Goal: Task Accomplishment & Management: Manage account settings

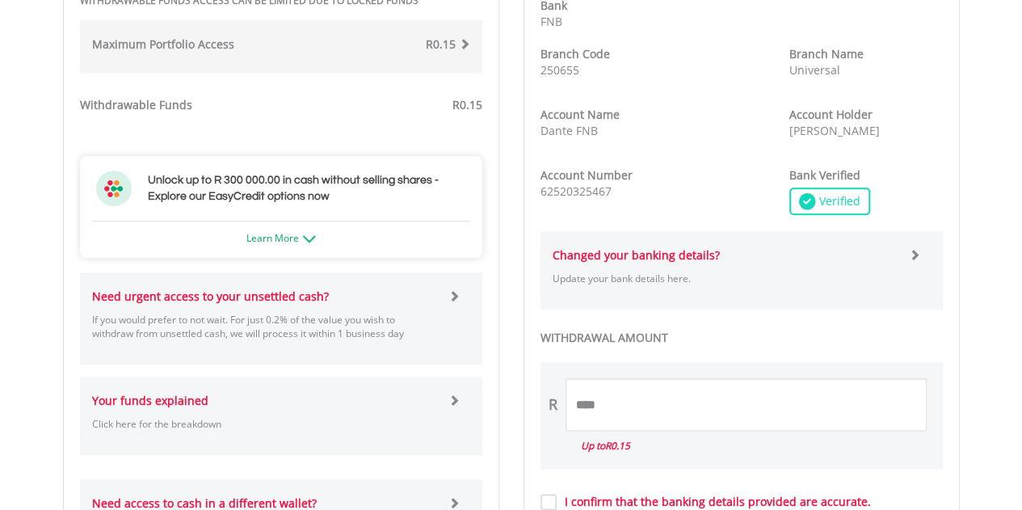
scroll to position [888, 0]
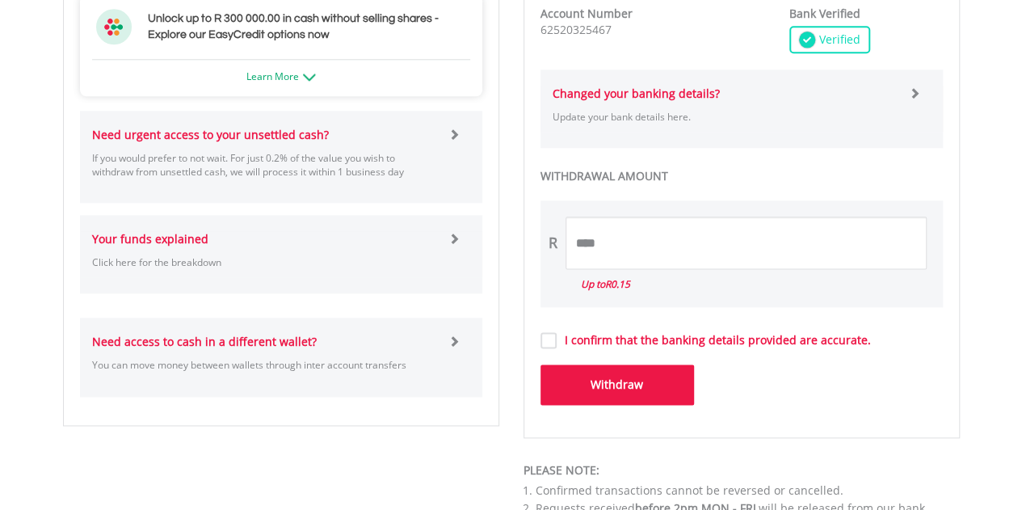
click at [557, 337] on label "I confirm that the banking details provided are accurate." at bounding box center [714, 340] width 314 height 16
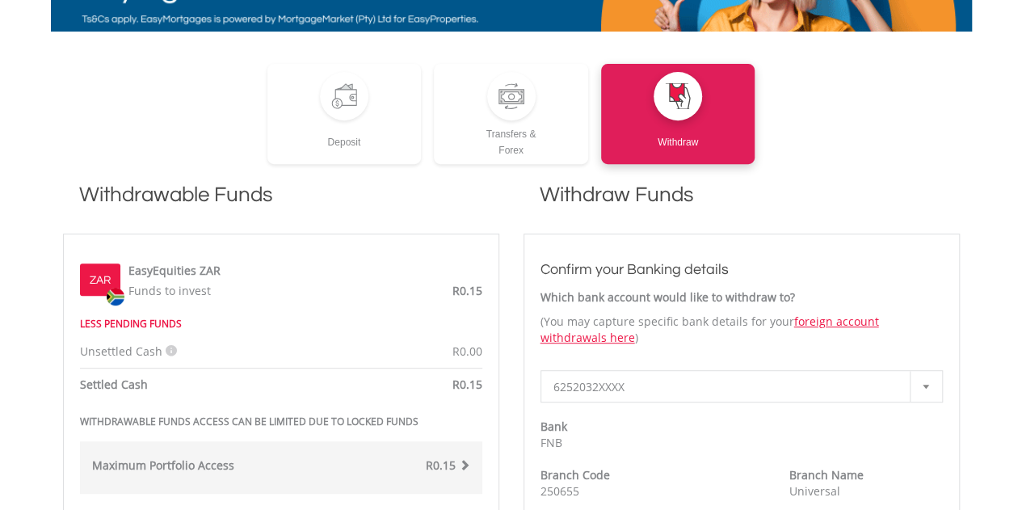
scroll to position [0, 0]
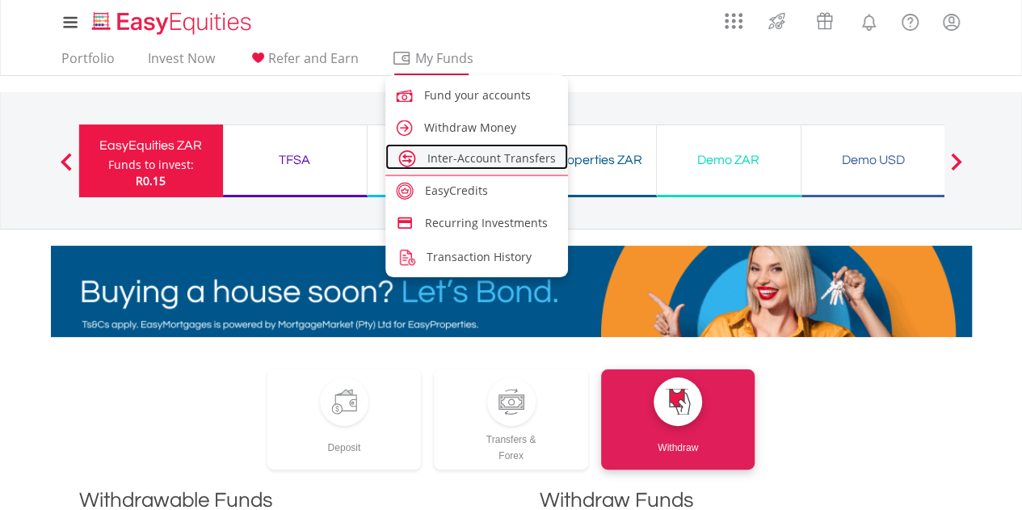
click at [478, 158] on span "Inter-Account Transfers" at bounding box center [491, 157] width 128 height 15
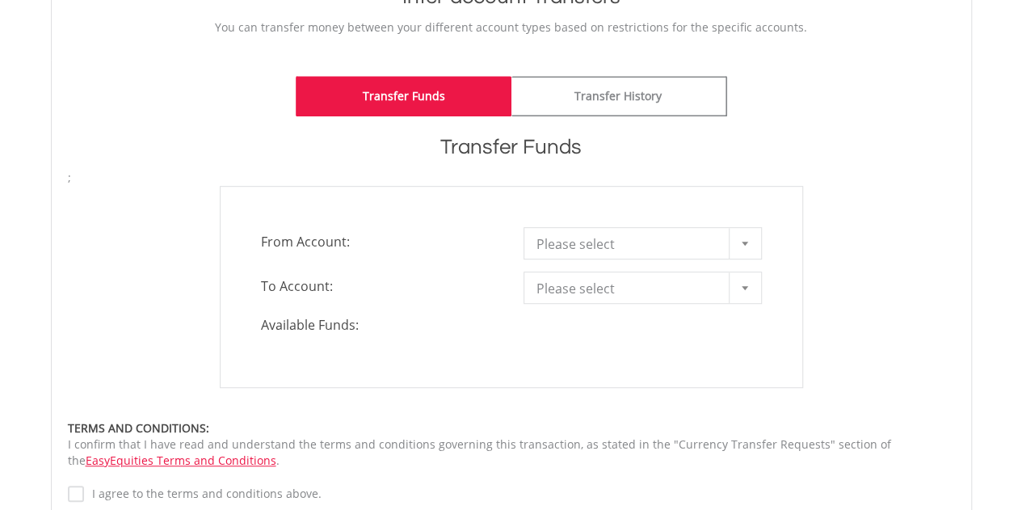
scroll to position [404, 0]
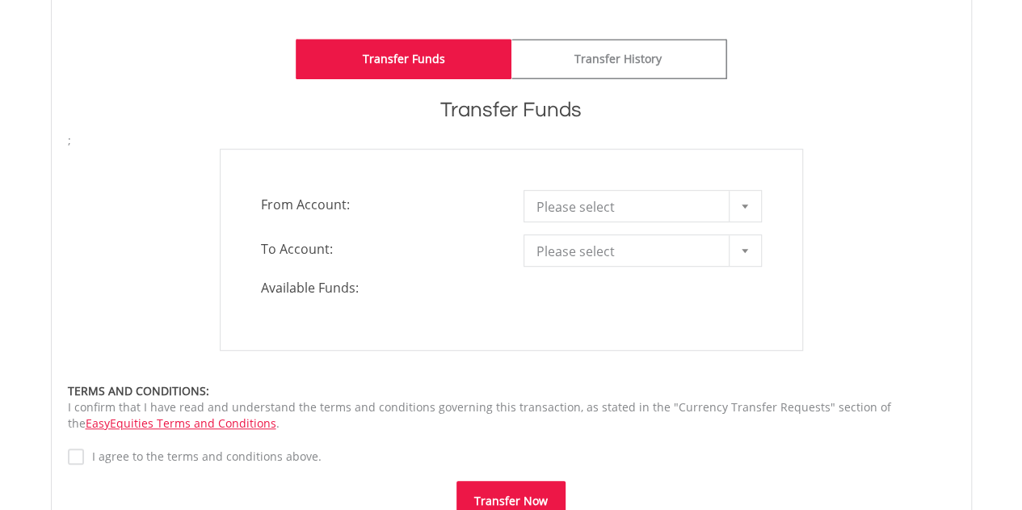
click at [608, 198] on span "Please select" at bounding box center [630, 207] width 188 height 32
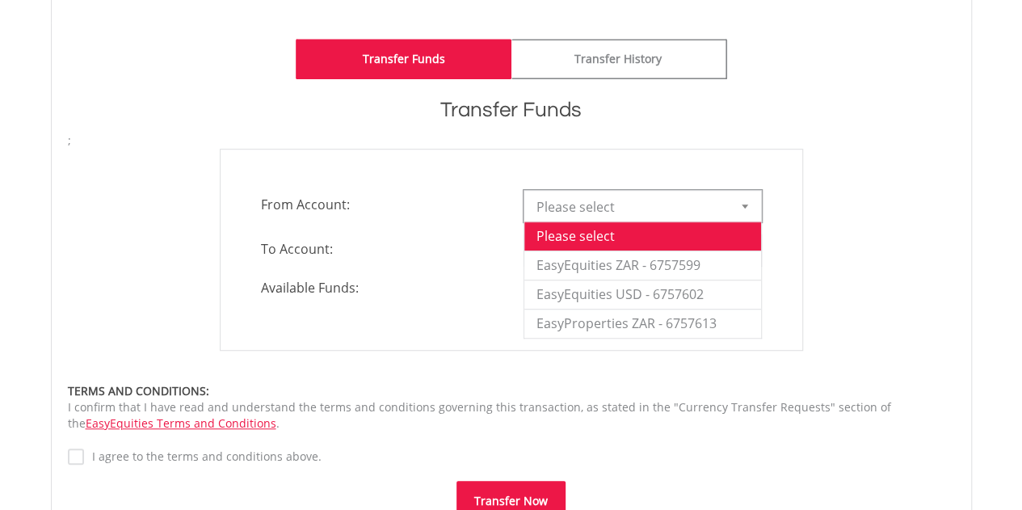
click at [626, 386] on div "TERMS AND CONDITIONS:" at bounding box center [511, 391] width 887 height 16
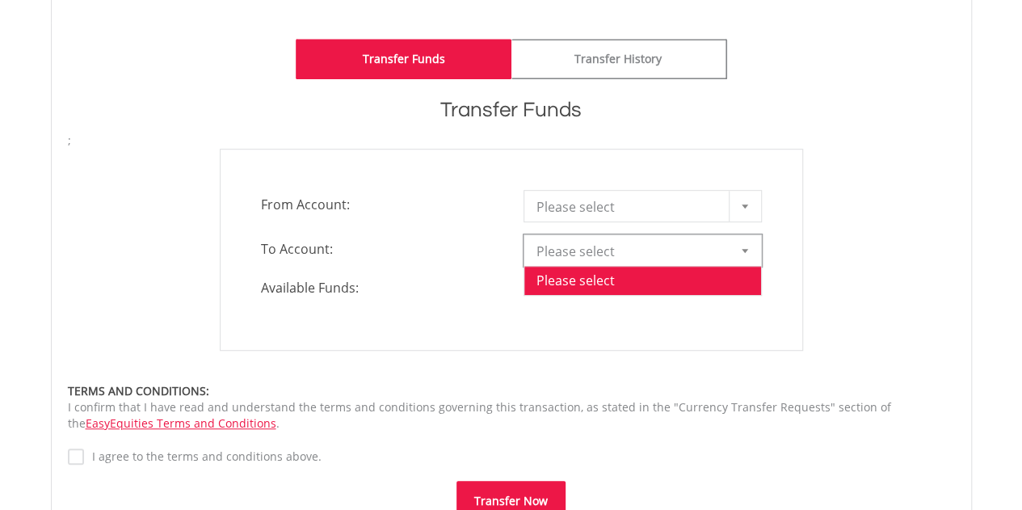
click at [630, 246] on span "Please select" at bounding box center [630, 251] width 188 height 32
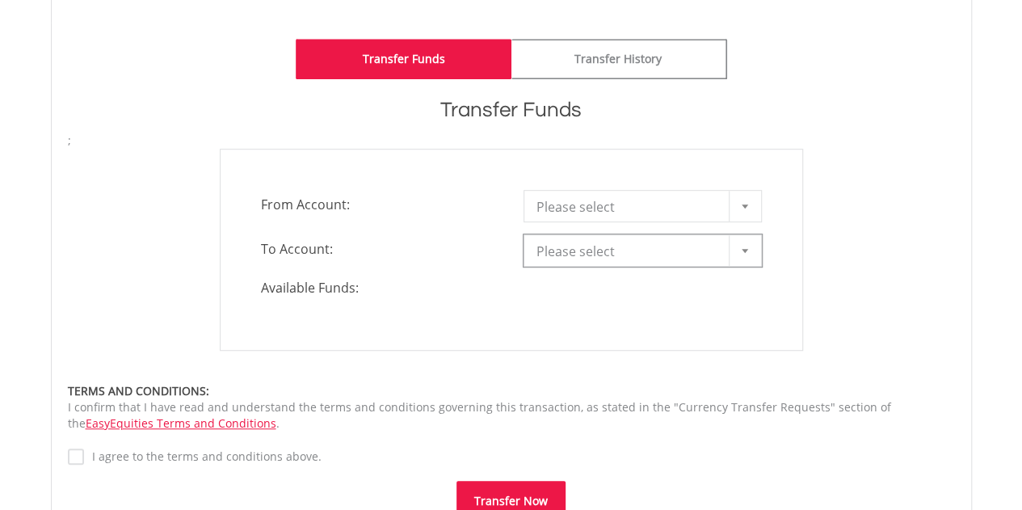
click at [639, 210] on span "Please select" at bounding box center [630, 207] width 188 height 32
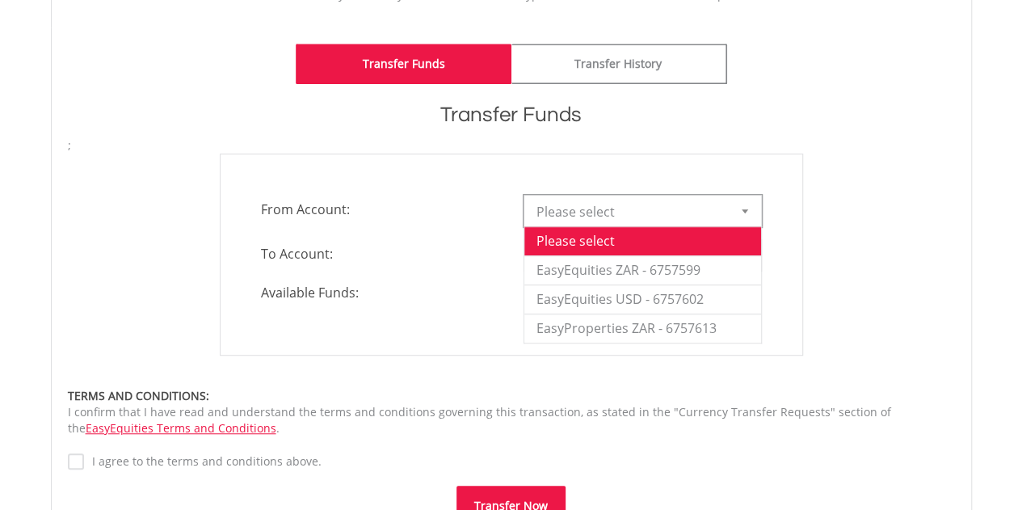
scroll to position [323, 0]
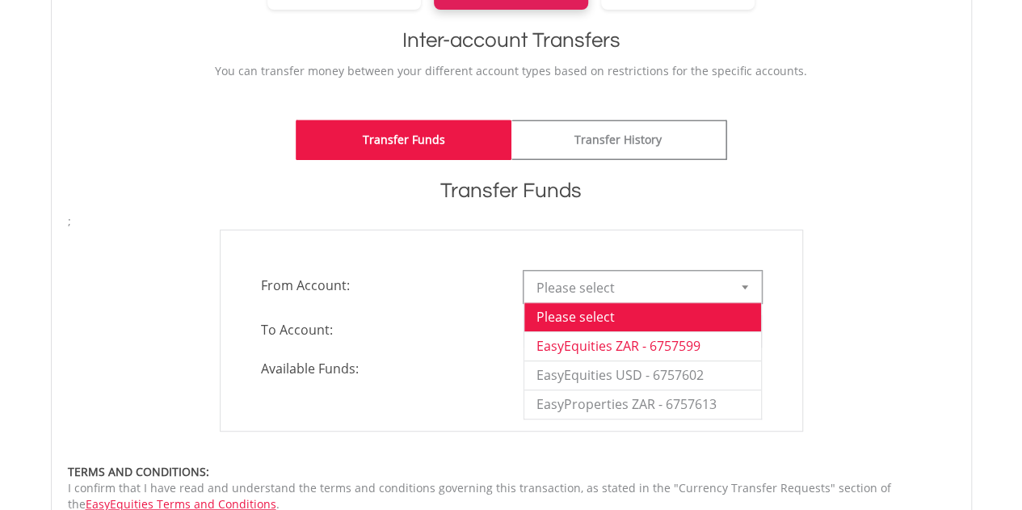
click at [654, 337] on li "EasyEquities ZAR - 6757599" at bounding box center [642, 345] width 237 height 29
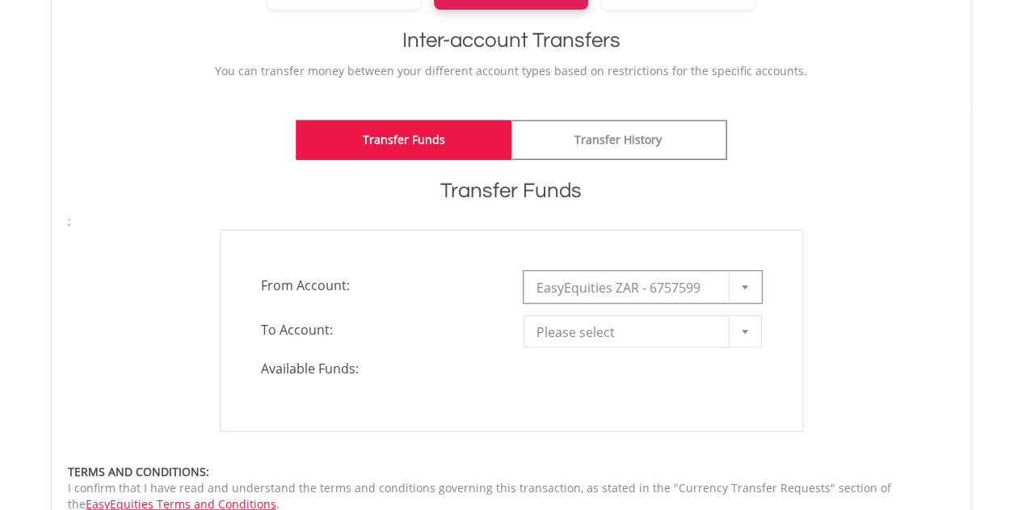
click at [666, 339] on span "Please select" at bounding box center [630, 332] width 188 height 32
click at [666, 335] on span "Please select" at bounding box center [630, 332] width 188 height 32
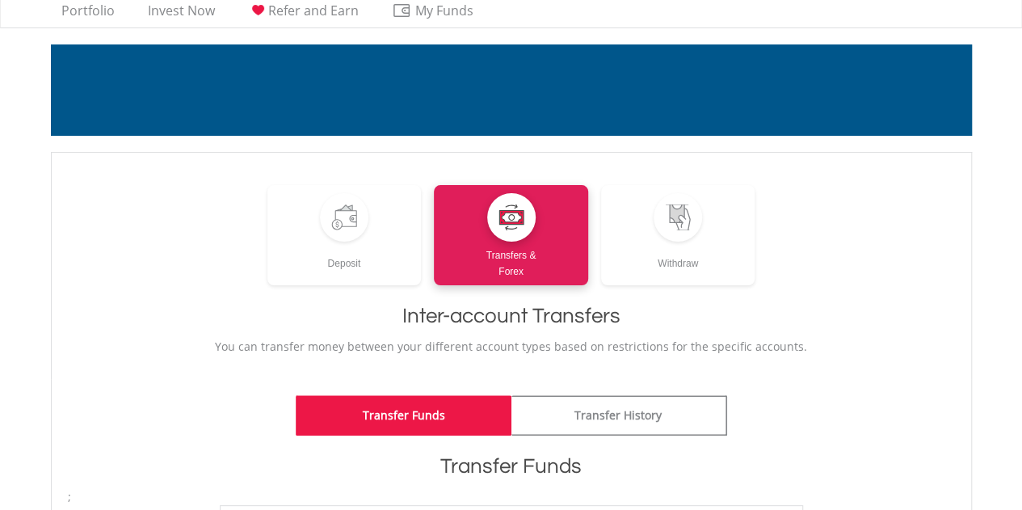
scroll to position [0, 0]
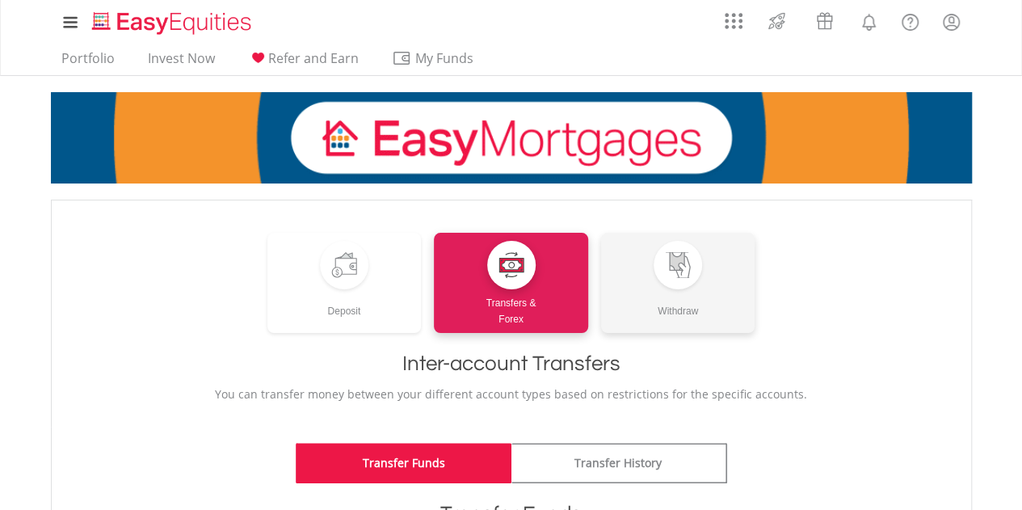
drag, startPoint x: 602, startPoint y: 222, endPoint x: 612, endPoint y: 233, distance: 14.9
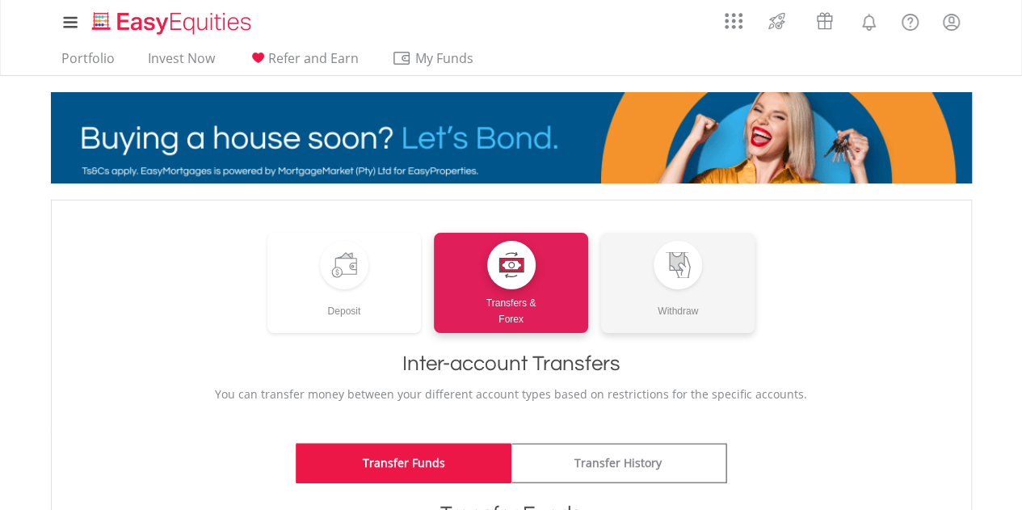
click at [604, 224] on div "﻿ Deposit Transfers & Forex Withdraw Inter-account Transfers You can transfer m…" at bounding box center [511, 310] width 887 height 186
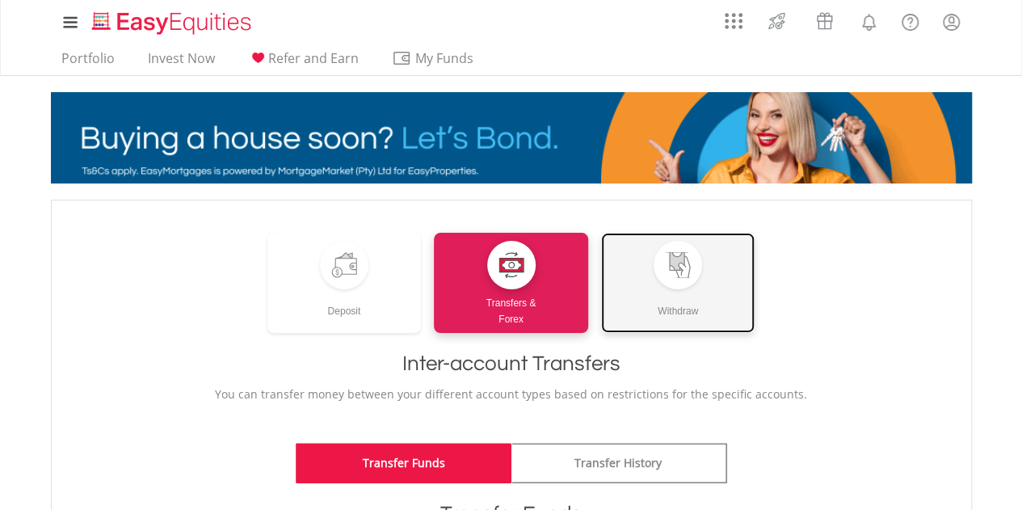
click at [638, 259] on link "Withdraw" at bounding box center [678, 283] width 154 height 100
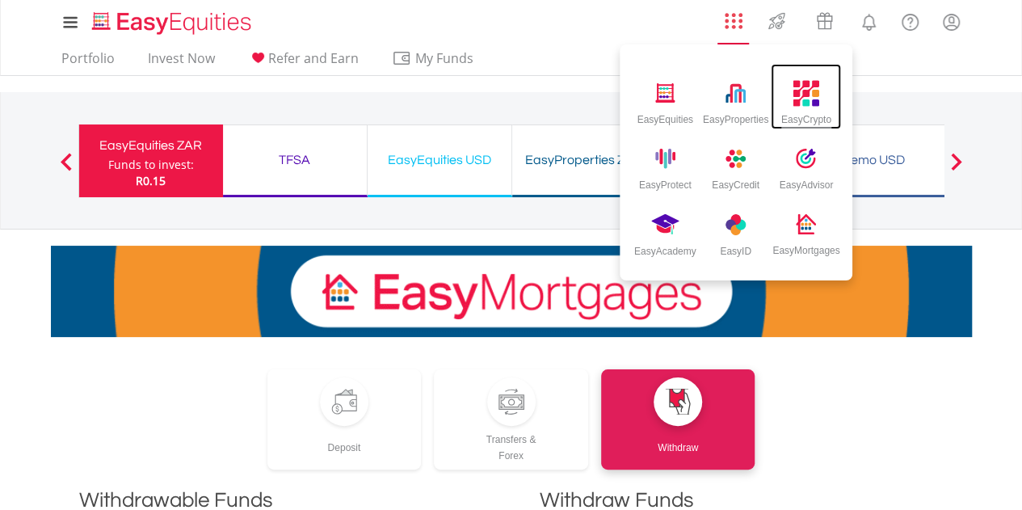
click at [795, 124] on div "EasyCrypto" at bounding box center [806, 116] width 50 height 18
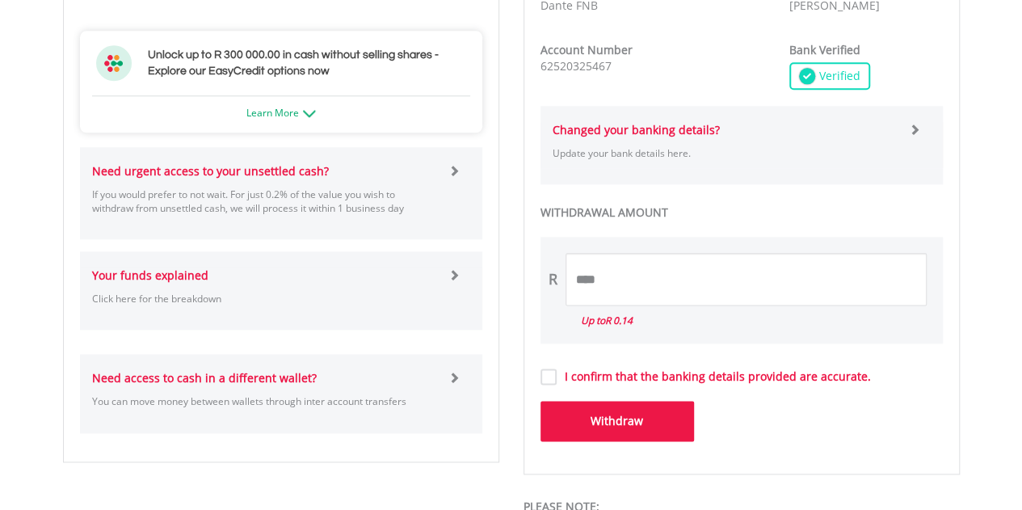
scroll to position [889, 0]
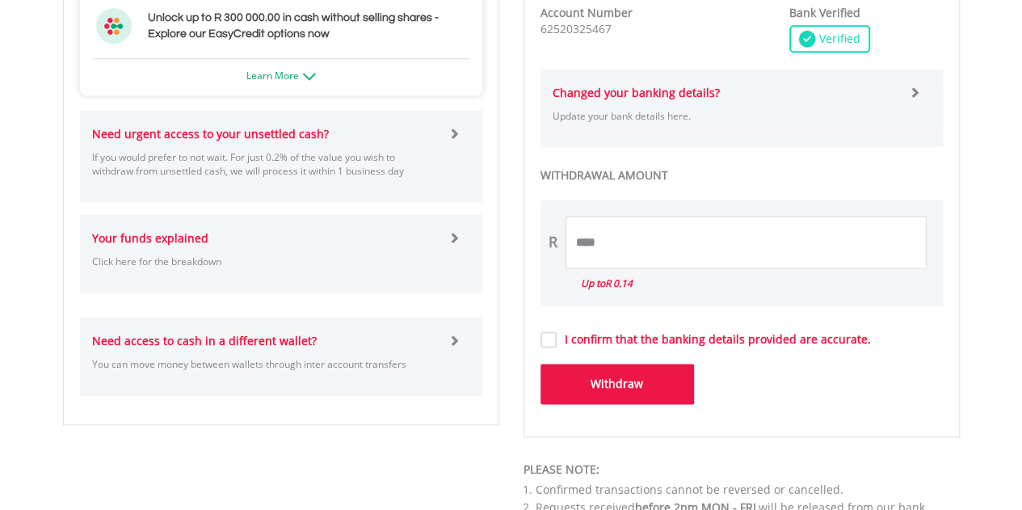
click at [557, 340] on label "I confirm that the banking details provided are accurate." at bounding box center [714, 339] width 314 height 16
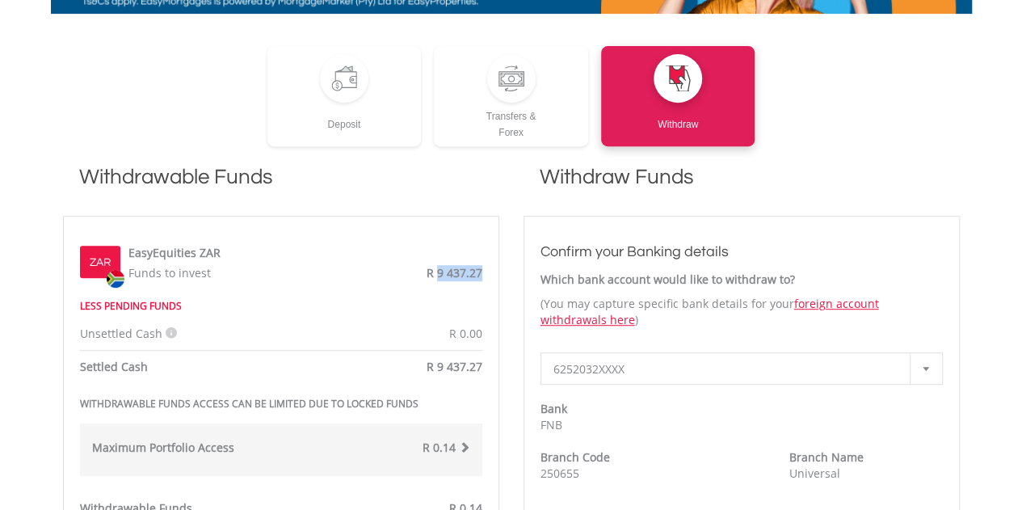
drag, startPoint x: 486, startPoint y: 275, endPoint x: 440, endPoint y: 269, distance: 47.2
click at [440, 269] on div "ZAR EasyEquities ZAR Funds to invest R 9 437.27" at bounding box center [281, 261] width 427 height 40
copy span "9 437.27"
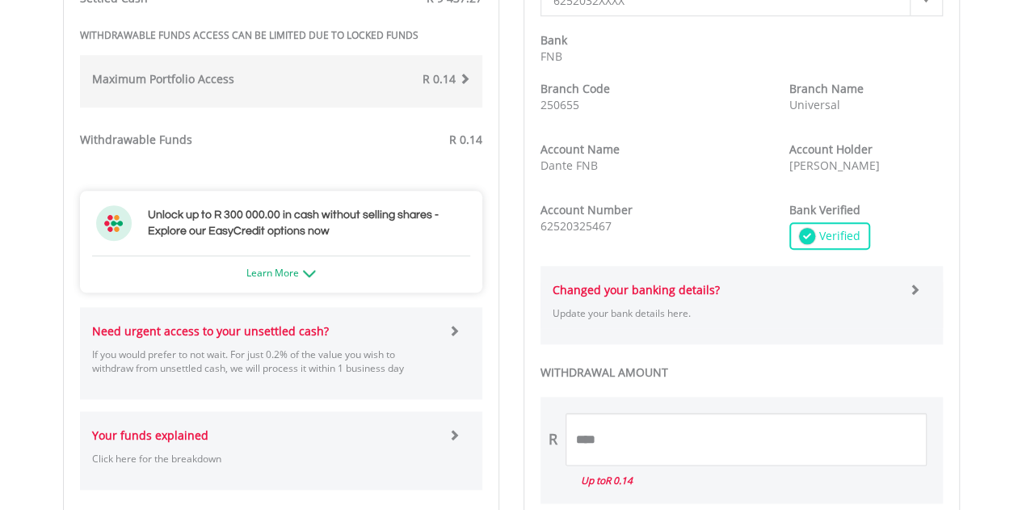
scroll to position [727, 0]
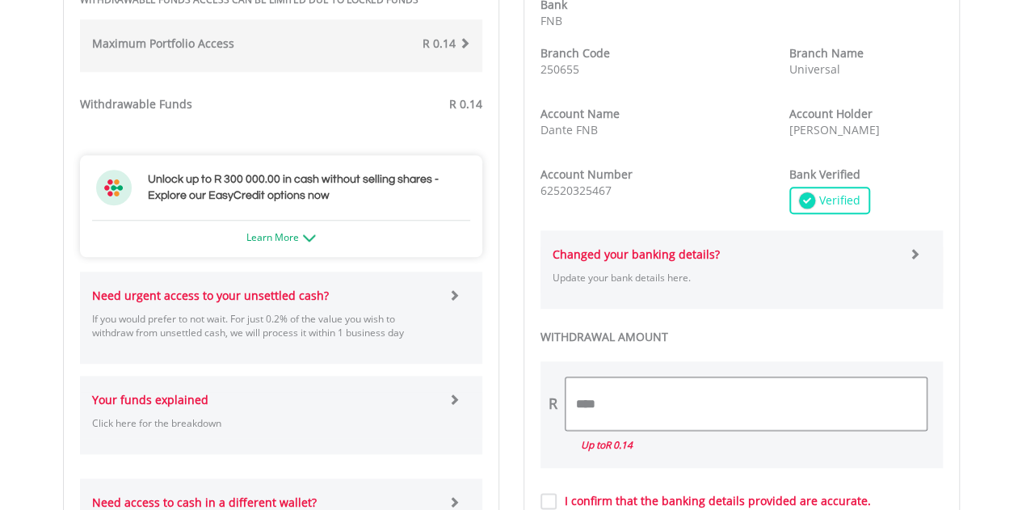
click at [633, 404] on input "****" at bounding box center [746, 403] width 361 height 53
paste input "********"
click at [633, 404] on input "**********" at bounding box center [746, 403] width 361 height 53
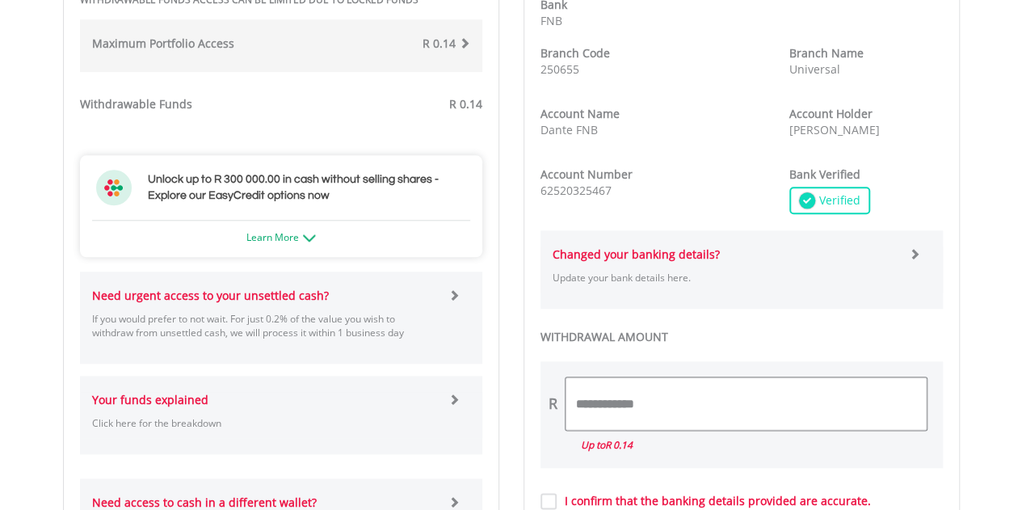
paste input "text"
click at [724, 403] on input "********" at bounding box center [746, 403] width 361 height 53
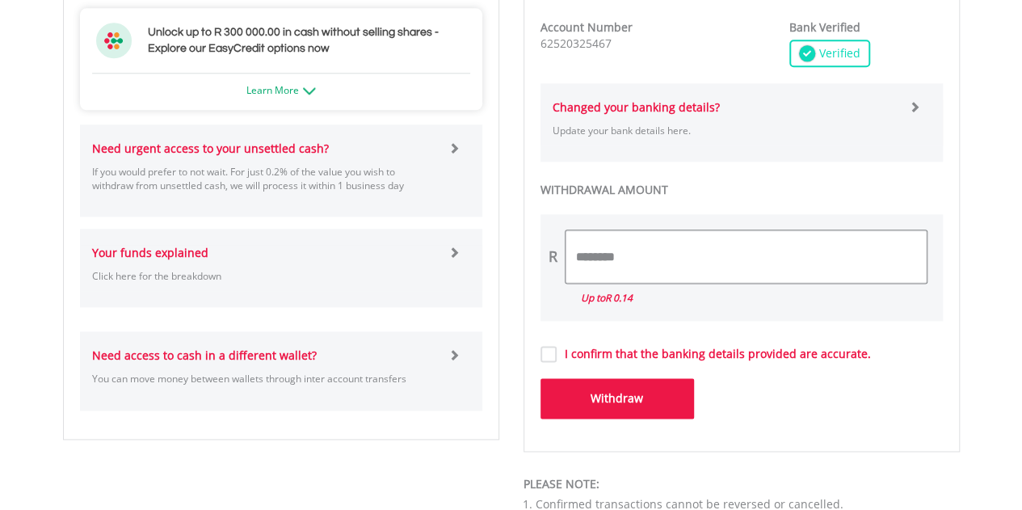
scroll to position [970, 0]
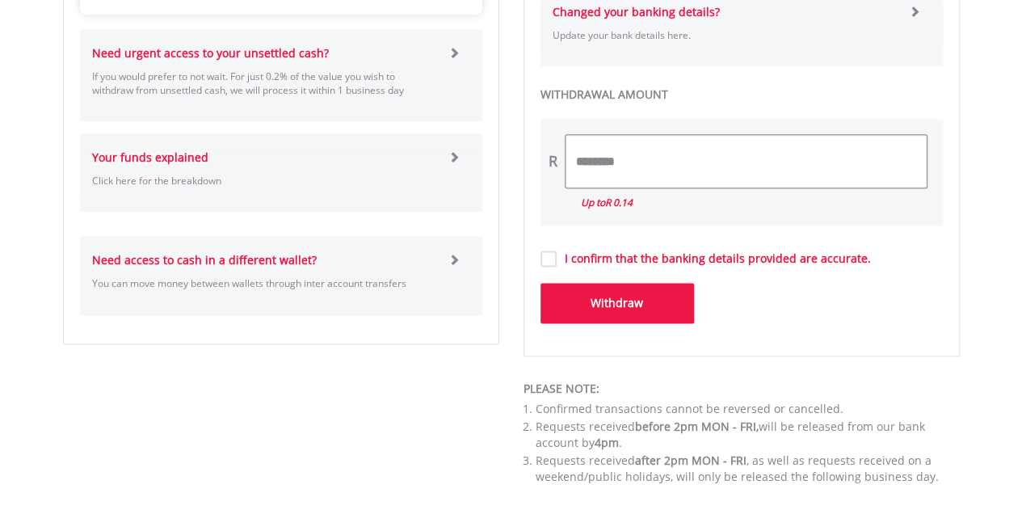
type input "********"
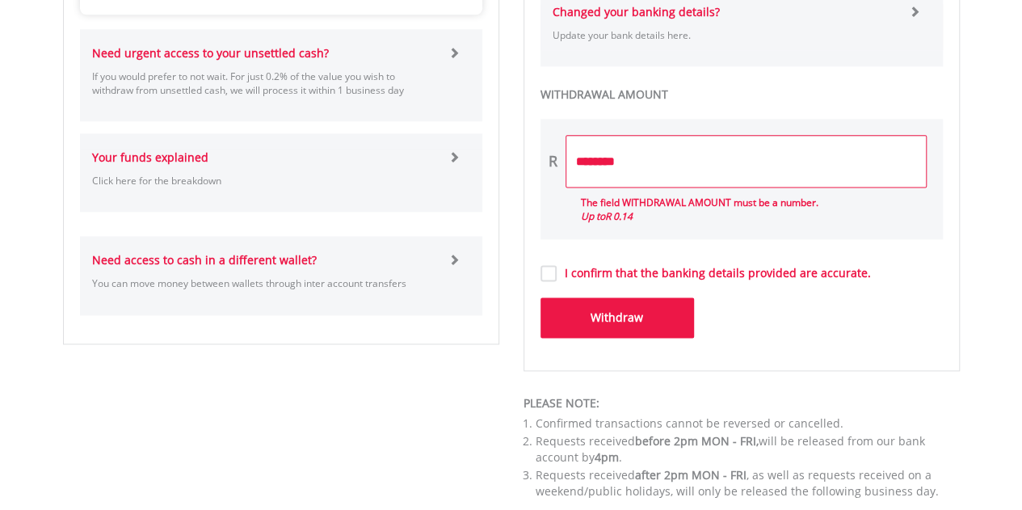
click at [634, 303] on button "Withdraw" at bounding box center [618, 317] width 154 height 40
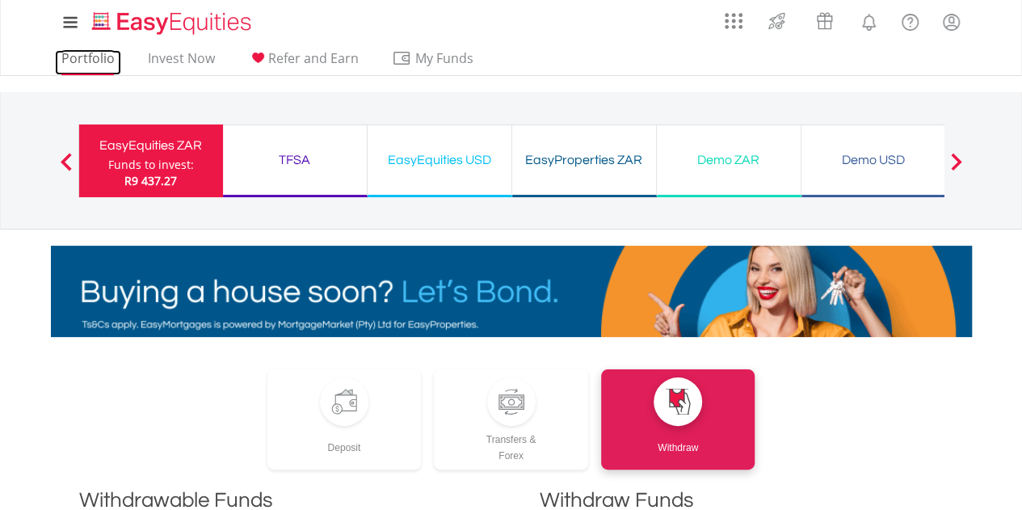
click at [103, 57] on link "Portfolio" at bounding box center [88, 62] width 66 height 25
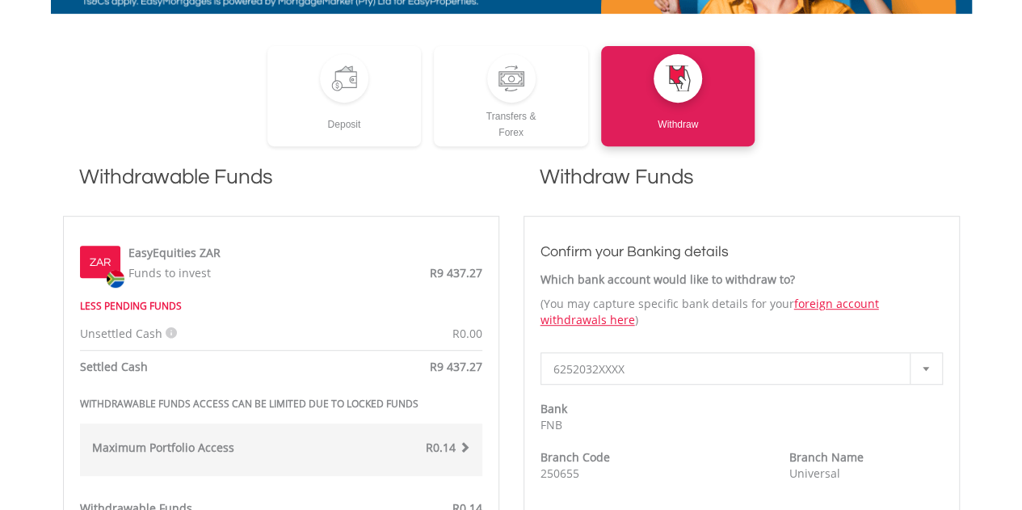
scroll to position [889, 0]
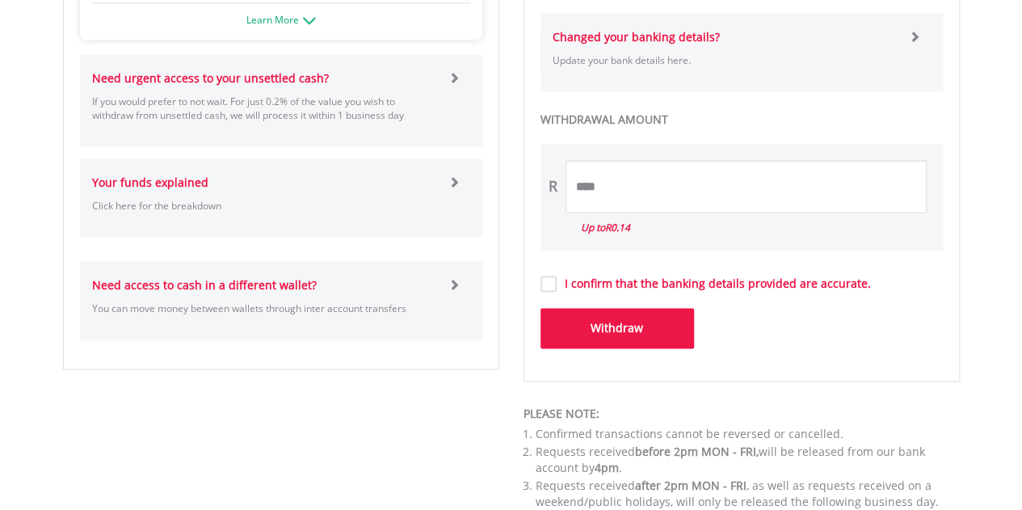
scroll to position [1131, 0]
